Goal: Task Accomplishment & Management: Manage account settings

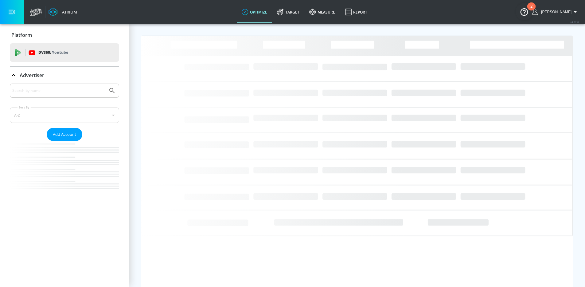
click at [40, 92] on input "Search by name" at bounding box center [58, 91] width 93 height 8
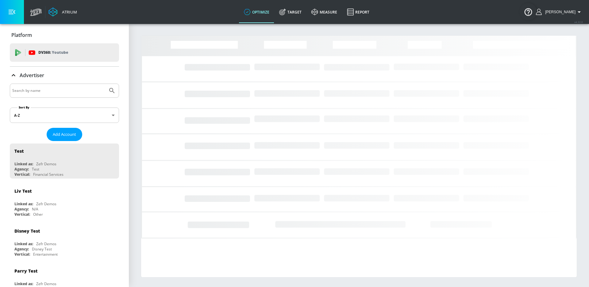
click at [45, 89] on input "Search by name" at bounding box center [58, 91] width 93 height 8
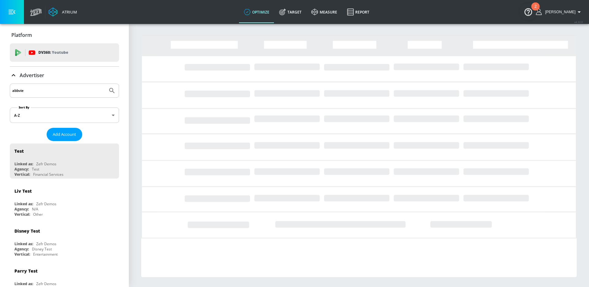
type input "abbvie"
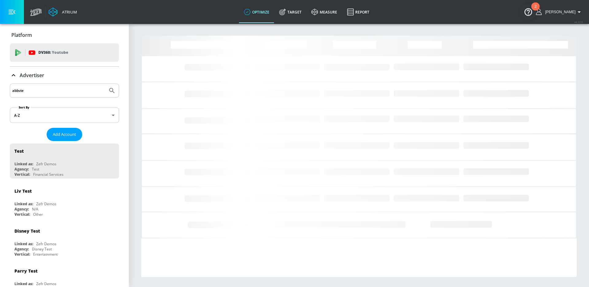
click at [105, 84] on button "Submit Search" at bounding box center [112, 91] width 14 height 14
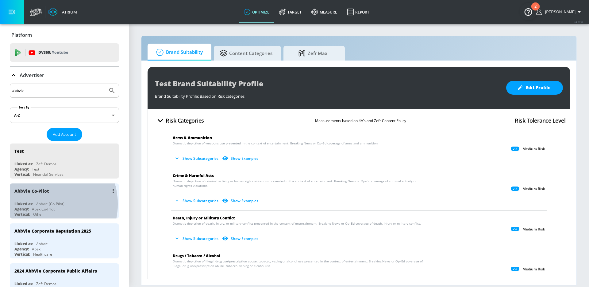
click at [45, 204] on div "Abbvie [Co-Pilot]" at bounding box center [50, 203] width 28 height 5
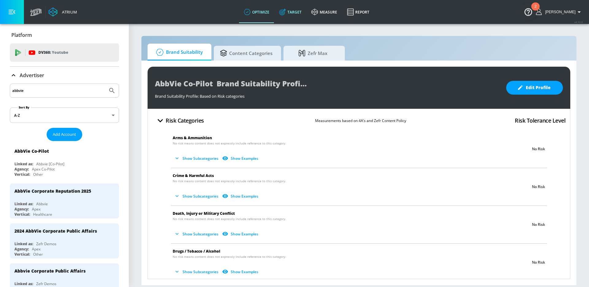
click at [302, 13] on link "Target" at bounding box center [290, 12] width 32 height 22
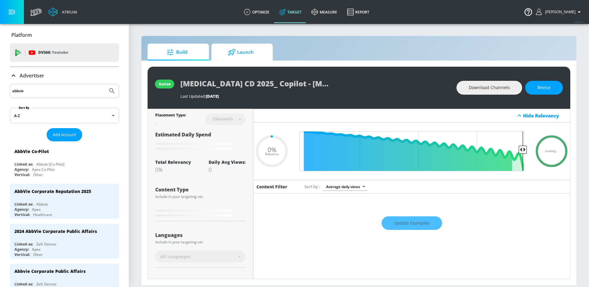
type input "0.05"
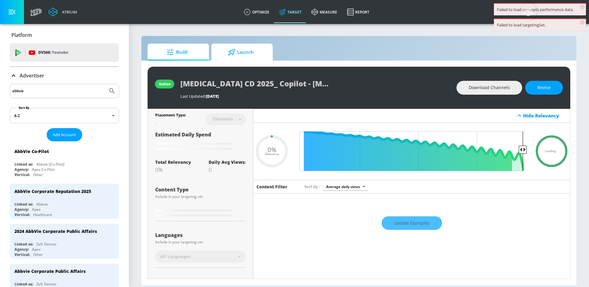
click at [235, 55] on icon at bounding box center [232, 52] width 8 height 7
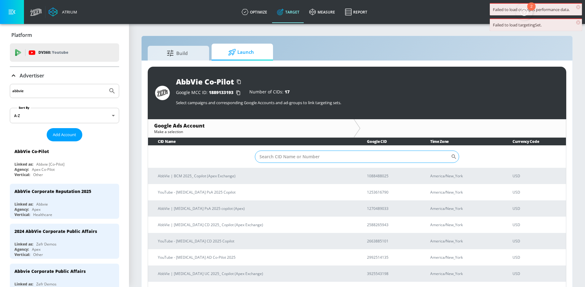
click at [275, 155] on input "Sort By" at bounding box center [353, 156] width 196 height 12
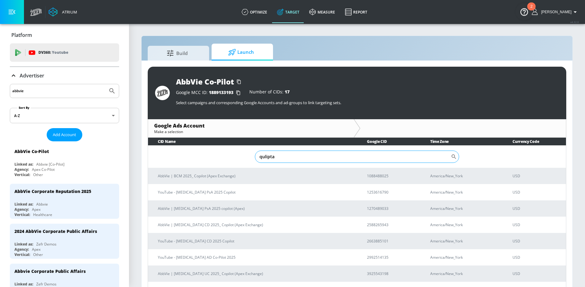
type input "qulipta"
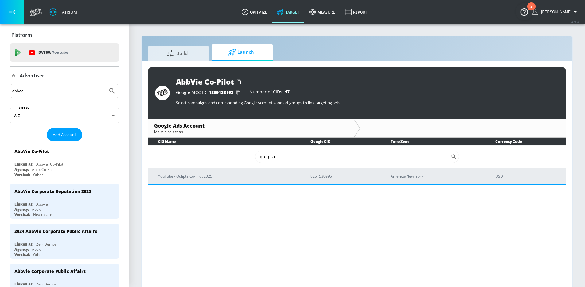
click at [213, 177] on p "YouTube - Qulipta Co-Pilot 2025" at bounding box center [227, 176] width 138 height 6
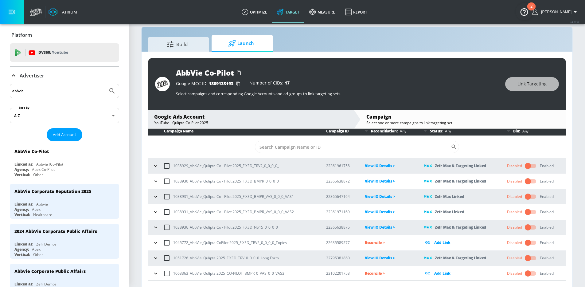
scroll to position [3, 0]
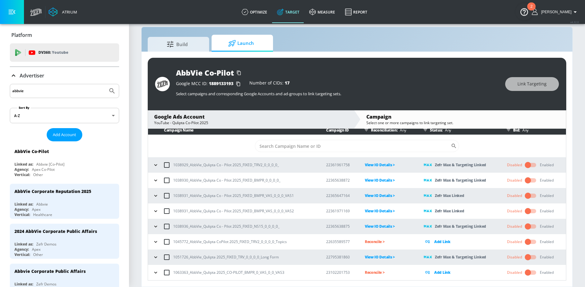
click at [157, 273] on icon "button" at bounding box center [156, 272] width 6 height 6
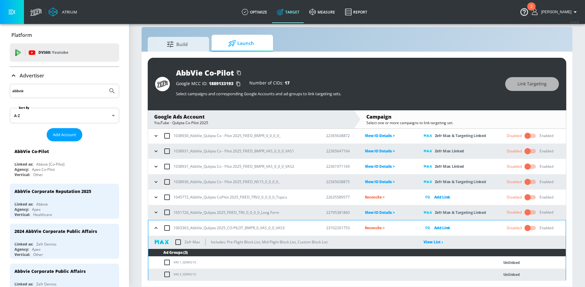
scroll to position [60, 0]
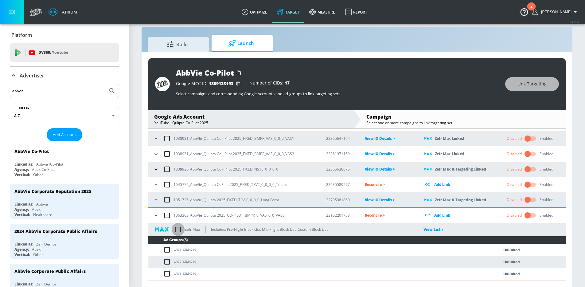
click at [179, 231] on input "checkbox" at bounding box center [178, 229] width 13 height 13
checkbox input "true"
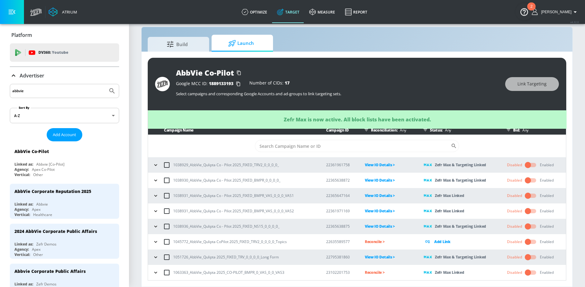
scroll to position [3, 0]
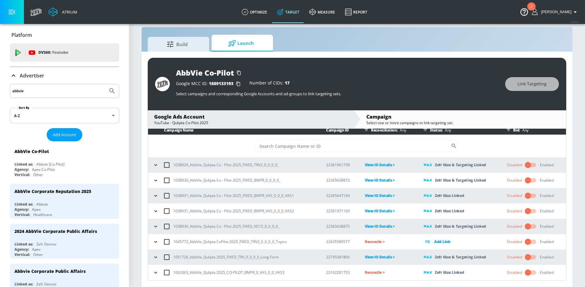
click at [376, 275] on p "Reconcile >" at bounding box center [389, 272] width 49 height 7
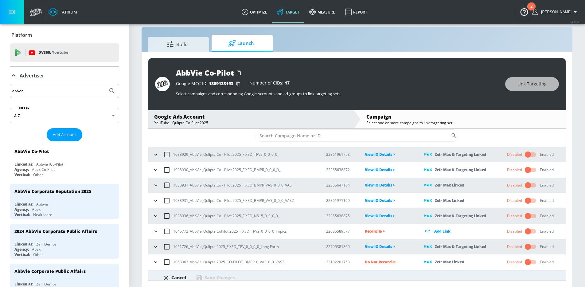
scroll to position [36, 0]
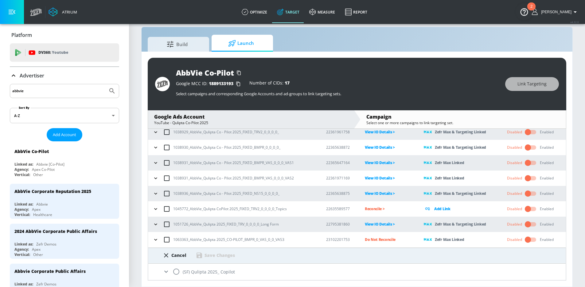
click at [174, 270] on input "radio" at bounding box center [176, 271] width 13 height 13
radio input "true"
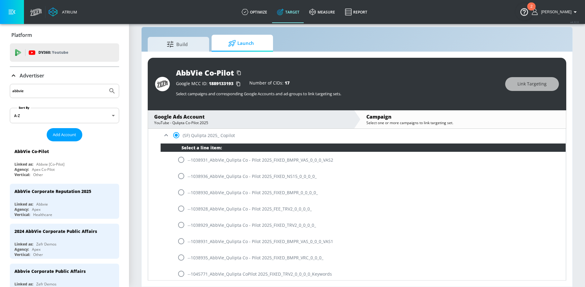
scroll to position [223, 0]
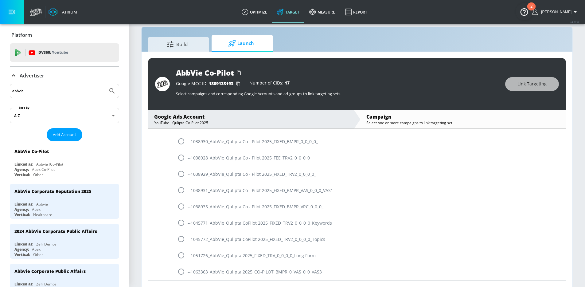
click at [181, 272] on input "radio" at bounding box center [181, 271] width 13 height 13
radio input "true"
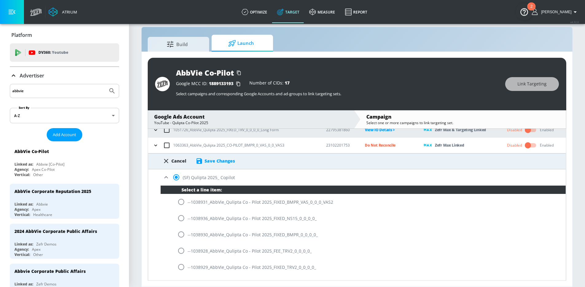
scroll to position [124, 0]
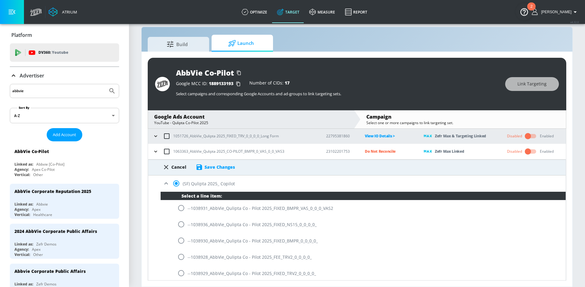
click at [215, 171] on div "Cancel Save Changes" at bounding box center [356, 167] width 417 height 16
click at [217, 165] on div "Save Changes" at bounding box center [219, 167] width 30 height 6
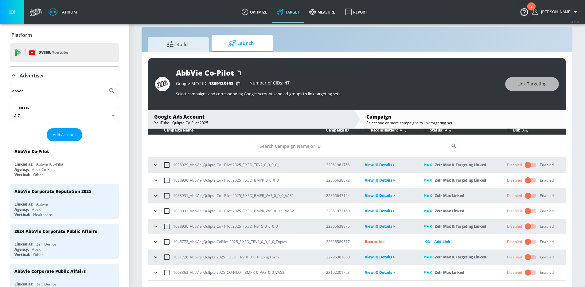
scroll to position [3, 0]
click at [375, 243] on p "Reconcile >" at bounding box center [389, 241] width 49 height 7
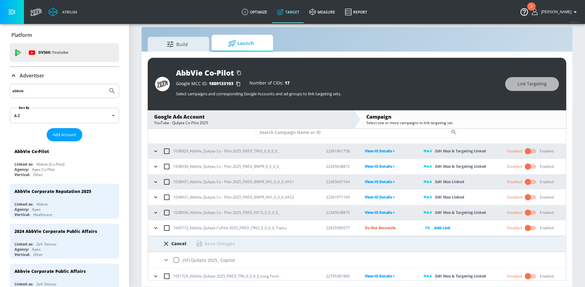
scroll to position [36, 0]
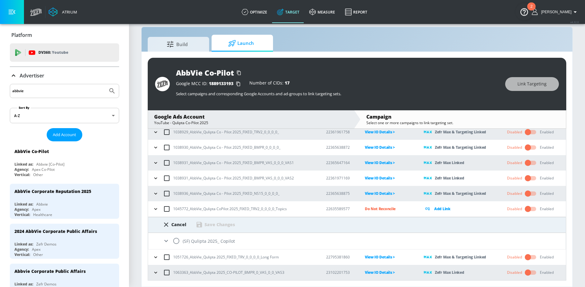
click at [176, 242] on input "radio" at bounding box center [176, 240] width 13 height 13
radio input "true"
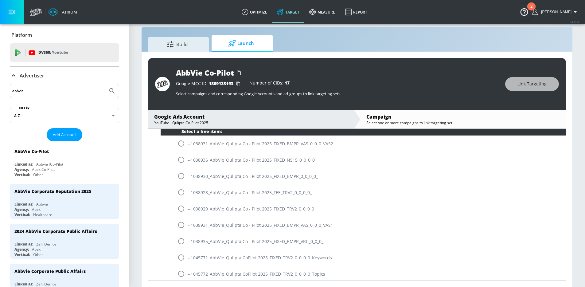
scroll to position [162, 0]
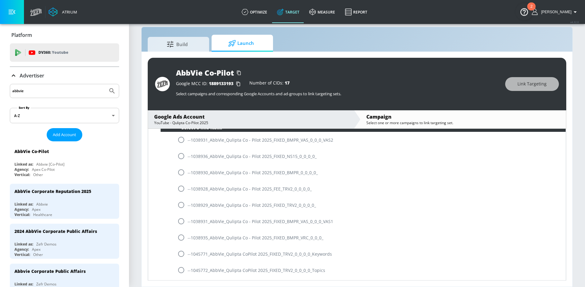
click at [183, 268] on input "radio" at bounding box center [181, 269] width 13 height 13
radio input "true"
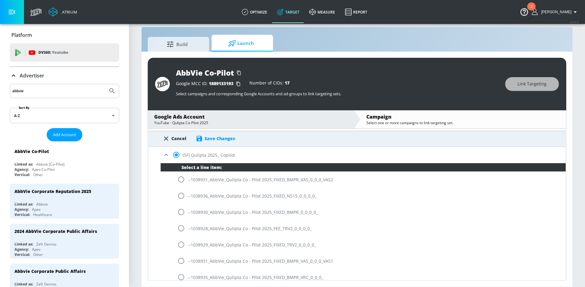
scroll to position [122, 0]
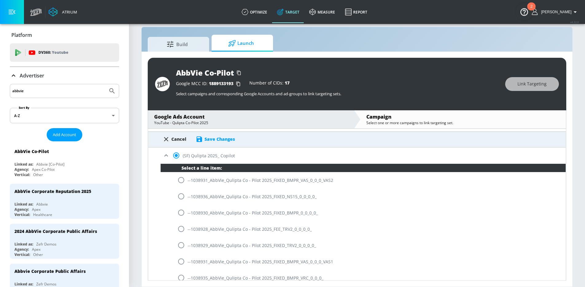
click at [219, 138] on div "Save Changes" at bounding box center [219, 139] width 30 height 6
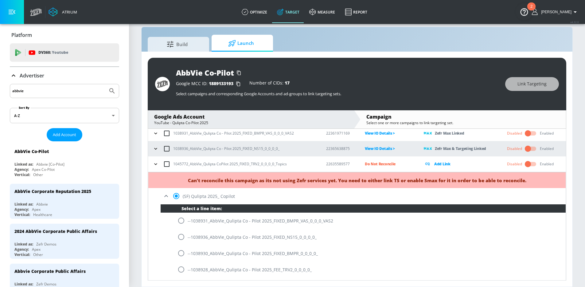
scroll to position [75, 0]
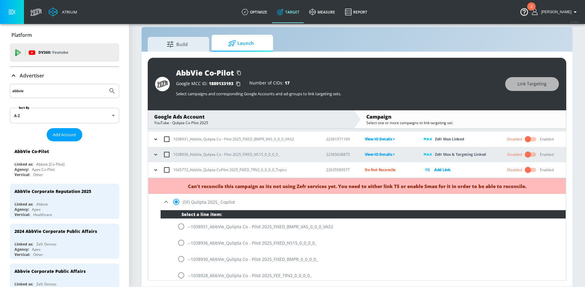
click at [157, 171] on icon "button" at bounding box center [156, 170] width 6 height 6
click at [167, 204] on icon at bounding box center [165, 201] width 7 height 7
